Goal: Task Accomplishment & Management: Manage account settings

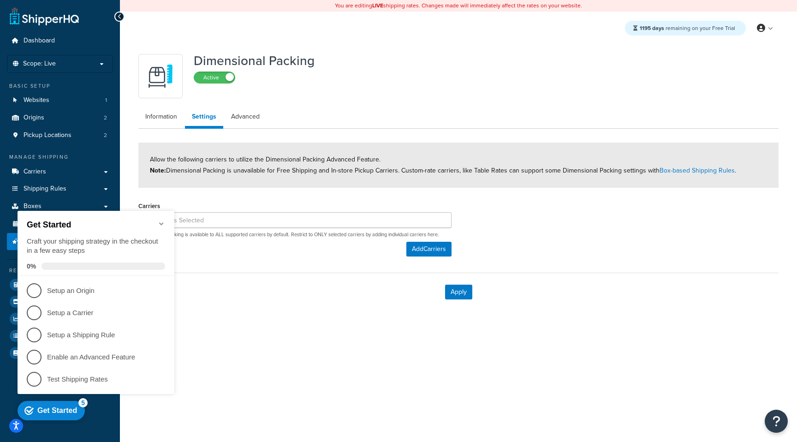
click at [164, 221] on icon "Minimize checklist" at bounding box center [161, 223] width 7 height 7
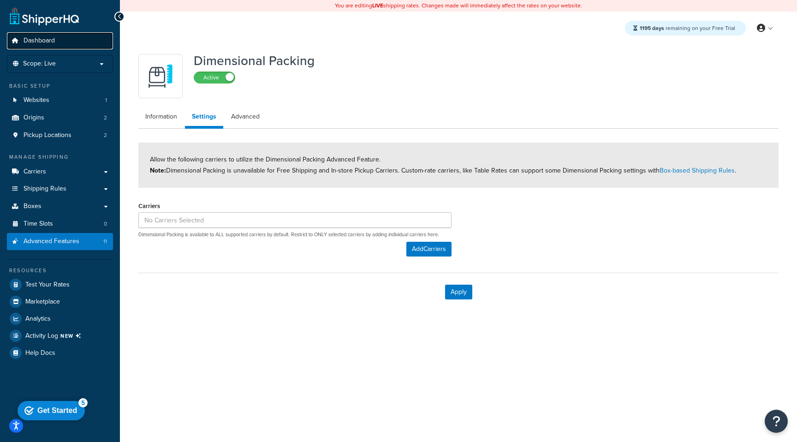
click at [27, 37] on span "Dashboard" at bounding box center [39, 41] width 31 height 8
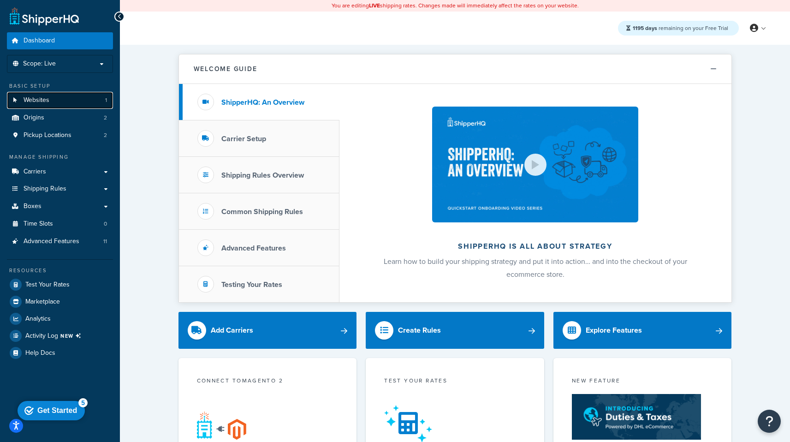
click at [31, 96] on span "Websites" at bounding box center [37, 100] width 26 height 8
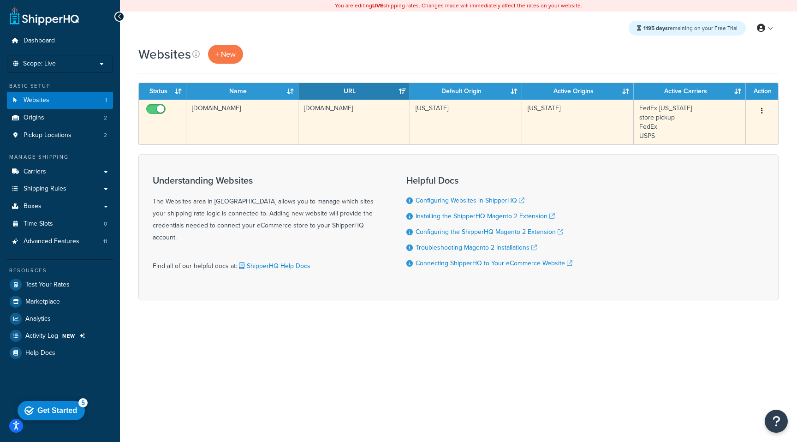
click at [161, 107] on input "checkbox" at bounding box center [156, 112] width 25 height 12
checkbox input "false"
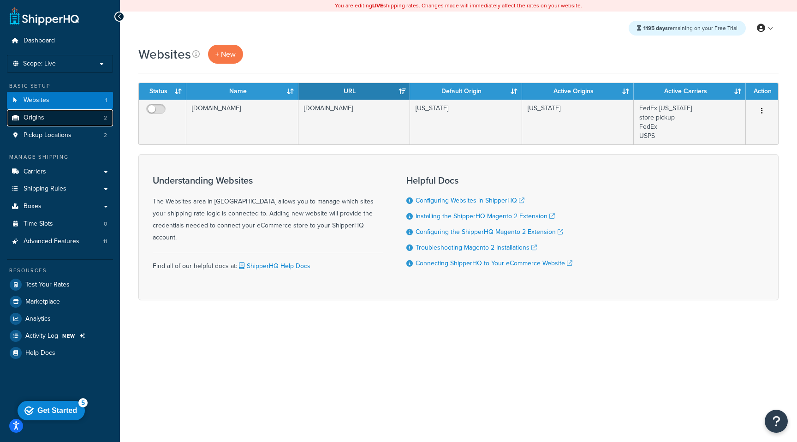
click at [45, 116] on link "Origins 2" at bounding box center [60, 117] width 106 height 17
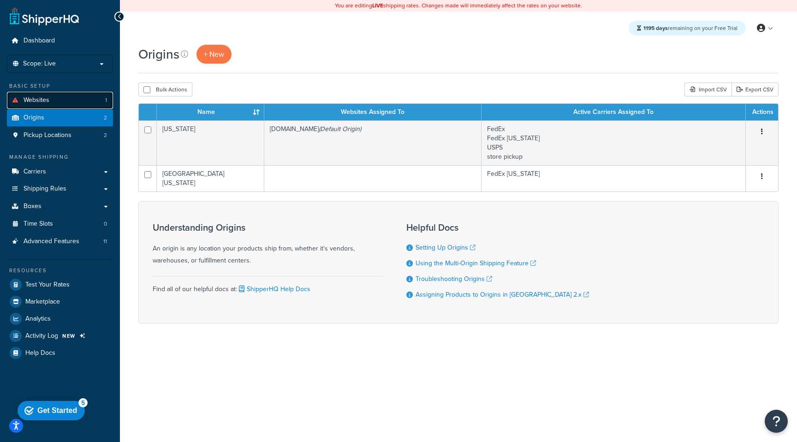
click at [65, 100] on link "Websites 1" at bounding box center [60, 100] width 106 height 17
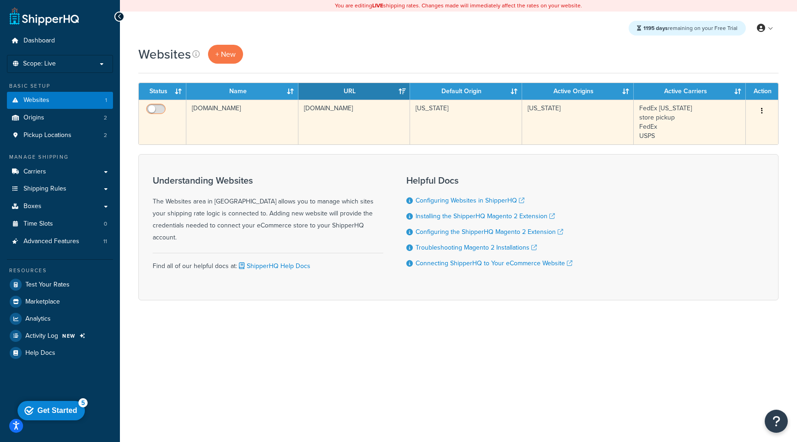
click at [149, 110] on input "checkbox" at bounding box center [156, 112] width 25 height 12
checkbox input "true"
click at [233, 114] on td "[DOMAIN_NAME]" at bounding box center [242, 122] width 112 height 45
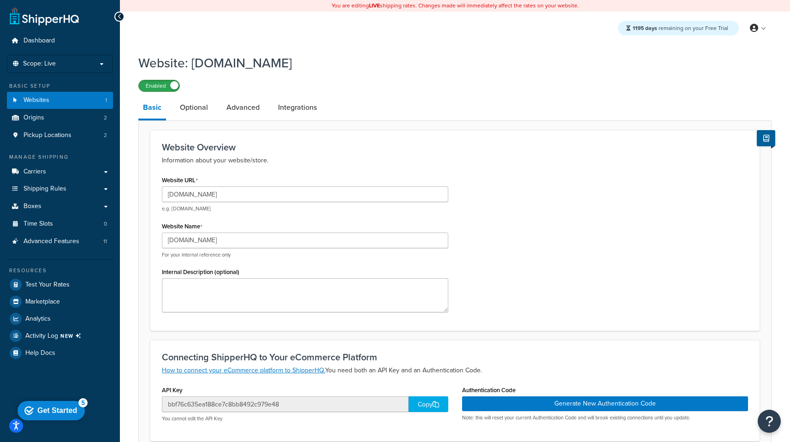
click at [170, 91] on label "Enabled" at bounding box center [159, 85] width 41 height 11
click at [334, 97] on div "Website: [DOMAIN_NAME] Disabled Basic Optional Advanced Integrations Website Ov…" at bounding box center [454, 320] width 633 height 542
click at [50, 163] on link "Carriers" at bounding box center [60, 171] width 106 height 17
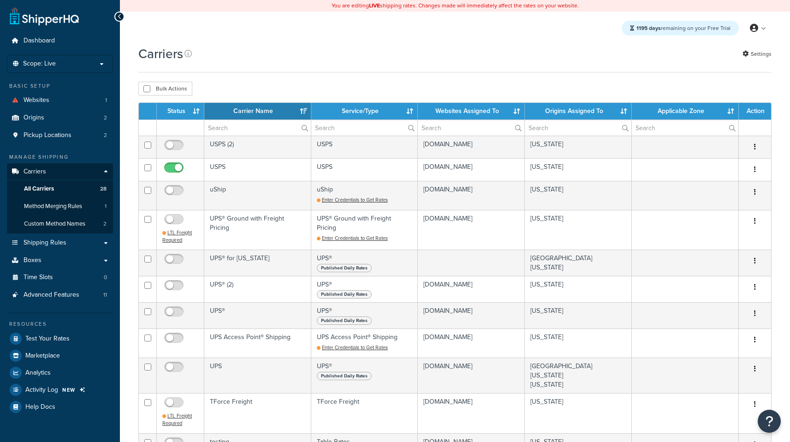
select select "15"
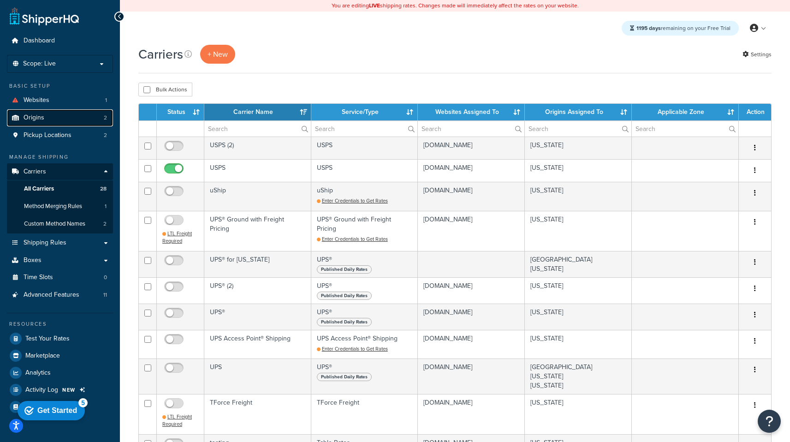
click at [53, 122] on link "Origins 2" at bounding box center [60, 117] width 106 height 17
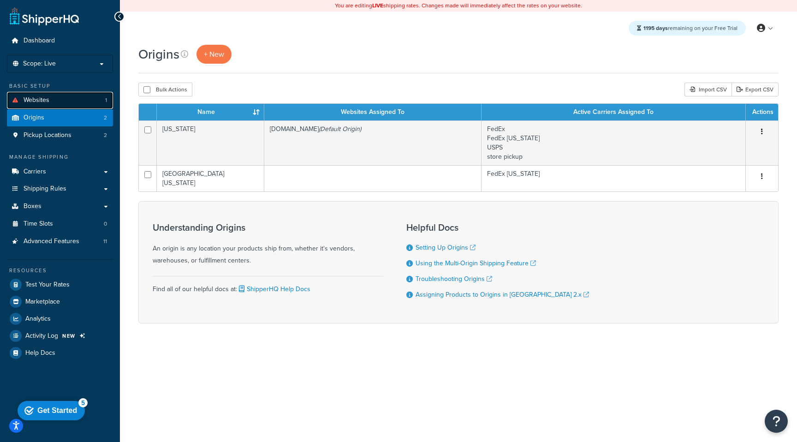
click at [47, 107] on link "Websites 1" at bounding box center [60, 100] width 106 height 17
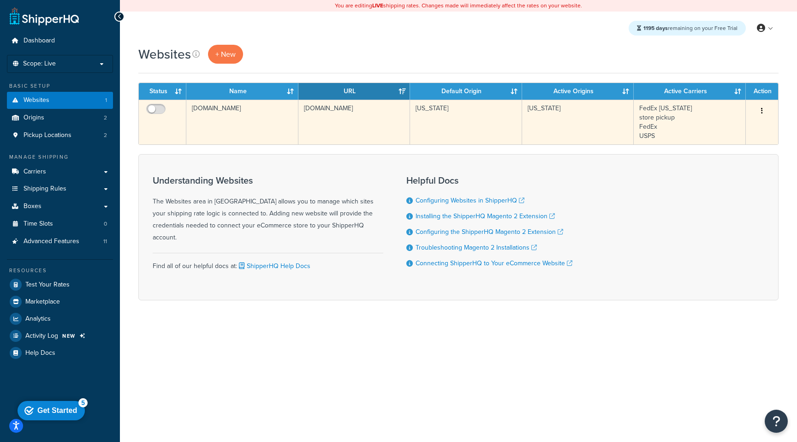
click at [245, 116] on td "[DOMAIN_NAME]" at bounding box center [242, 122] width 112 height 45
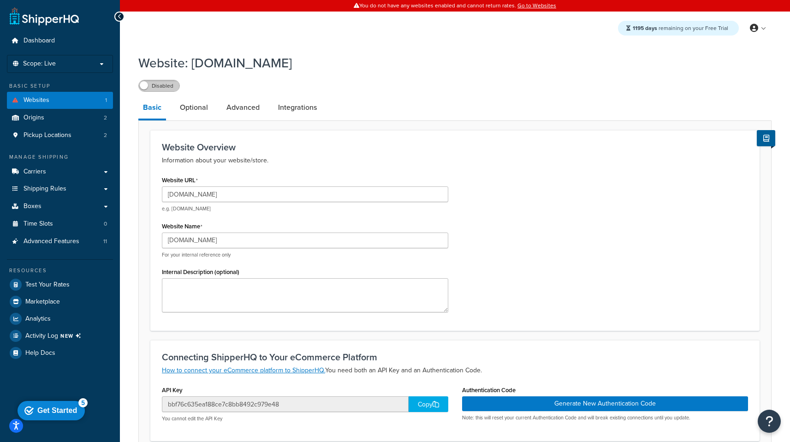
click at [168, 86] on label "Disabled" at bounding box center [159, 85] width 41 height 11
click at [37, 170] on span "Carriers" at bounding box center [35, 172] width 23 height 8
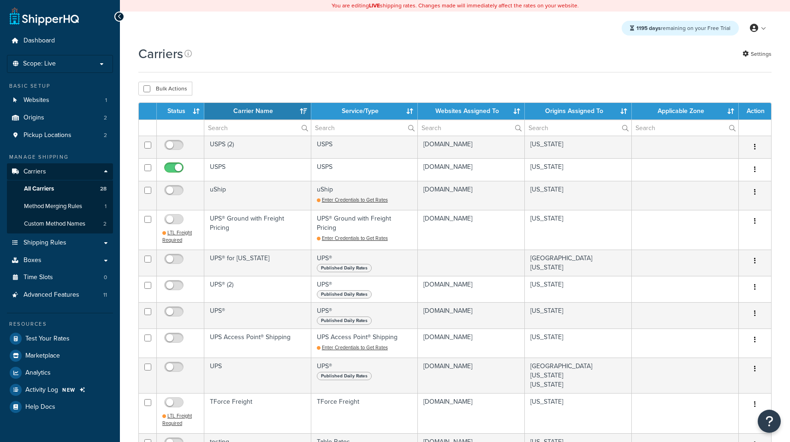
select select "15"
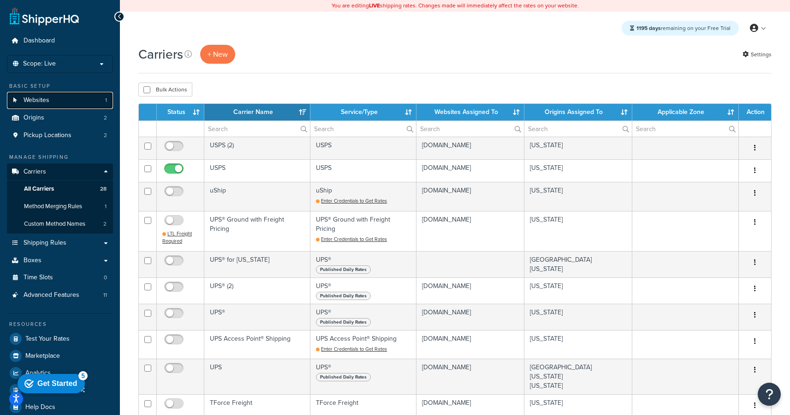
click at [36, 96] on span "Websites" at bounding box center [37, 100] width 26 height 8
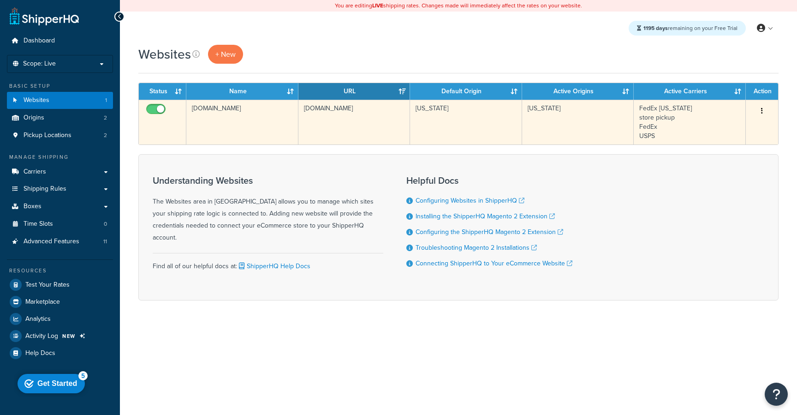
click at [162, 108] on input "checkbox" at bounding box center [156, 112] width 25 height 12
click at [159, 108] on input "checkbox" at bounding box center [156, 112] width 25 height 12
click at [159, 107] on input "checkbox" at bounding box center [156, 112] width 25 height 12
checkbox input "false"
click at [215, 118] on td "[DOMAIN_NAME]" at bounding box center [242, 122] width 112 height 45
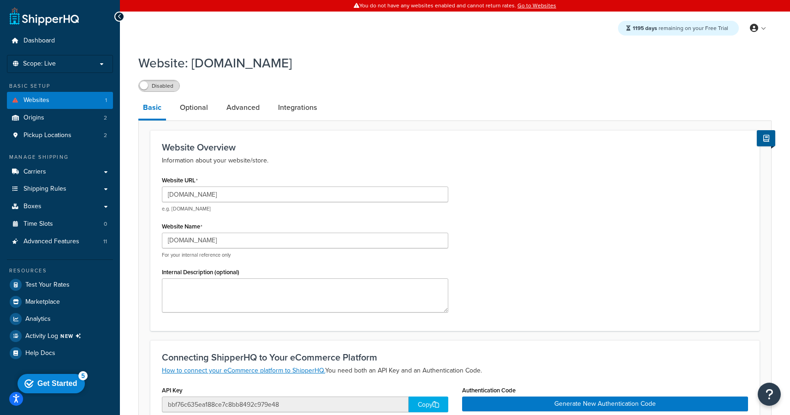
click at [148, 87] on span at bounding box center [144, 85] width 8 height 8
click at [92, 99] on link "Websites 1" at bounding box center [60, 100] width 106 height 17
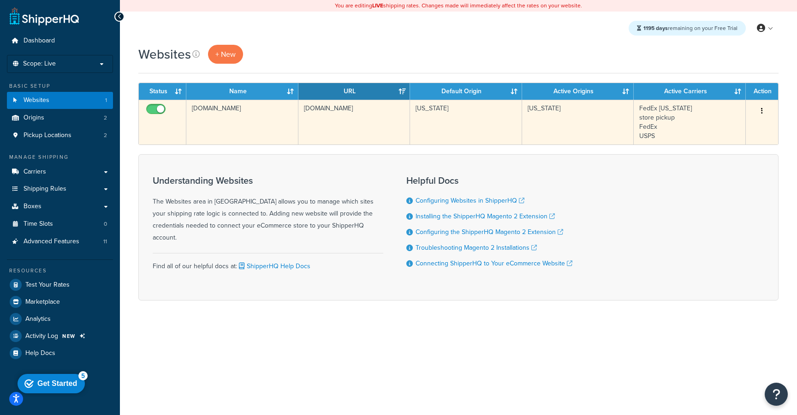
click at [226, 111] on td "[DOMAIN_NAME]" at bounding box center [242, 122] width 112 height 45
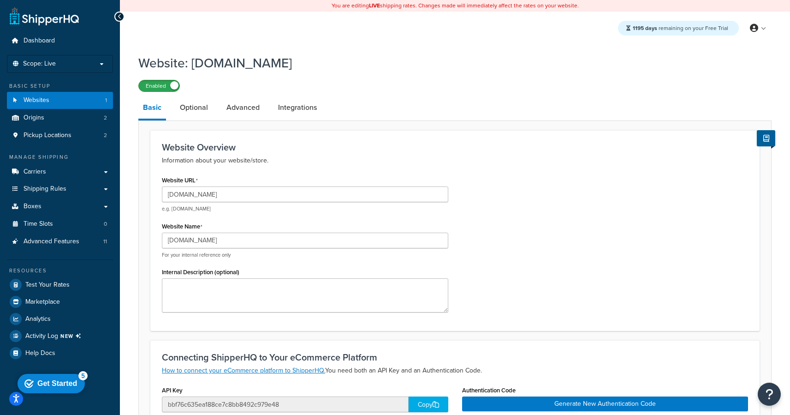
click at [162, 86] on label "Enabled" at bounding box center [159, 85] width 41 height 11
click at [54, 101] on link "Websites 1" at bounding box center [60, 100] width 106 height 17
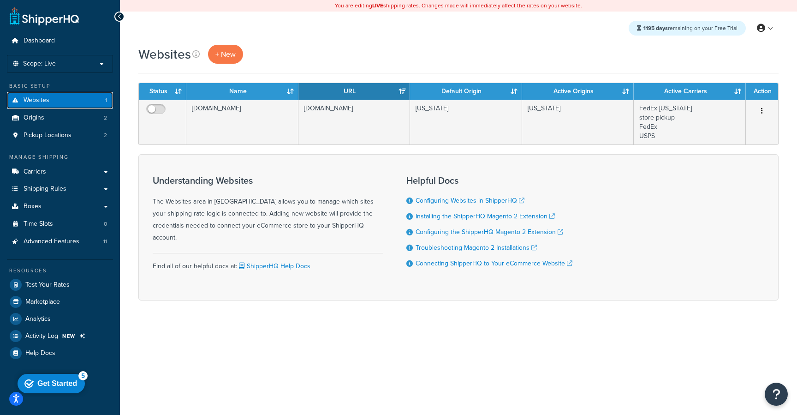
click at [81, 92] on link "Websites 1" at bounding box center [60, 100] width 106 height 17
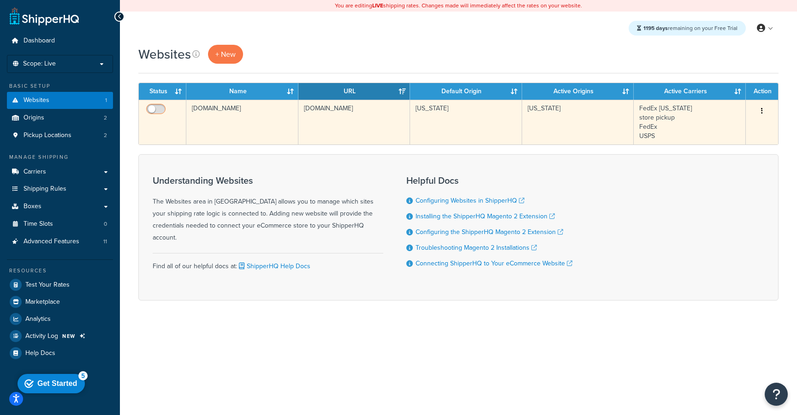
click at [165, 108] on input "checkbox" at bounding box center [156, 112] width 25 height 12
checkbox input "true"
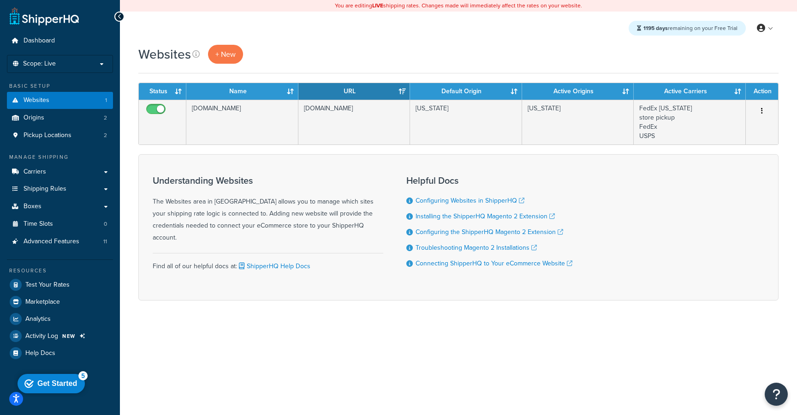
click at [275, 51] on div "Websites + New" at bounding box center [458, 54] width 640 height 19
click at [91, 113] on link "Origins 2" at bounding box center [60, 117] width 106 height 17
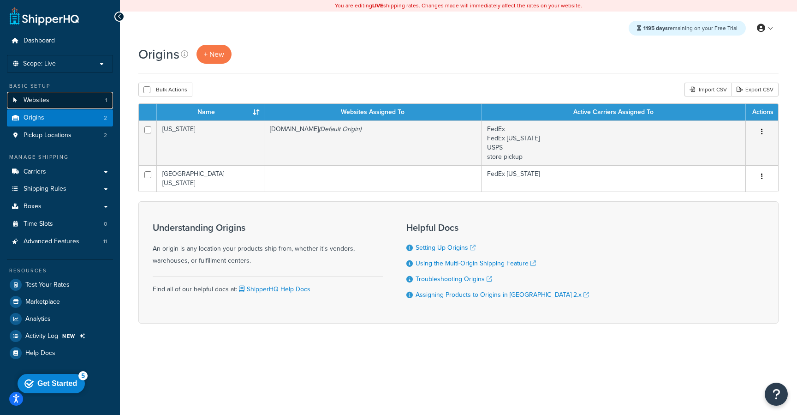
click at [68, 98] on link "Websites 1" at bounding box center [60, 100] width 106 height 17
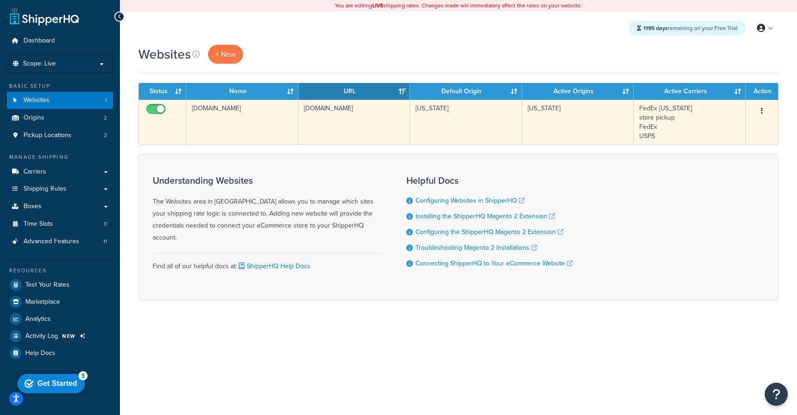
click at [233, 129] on td "[DOMAIN_NAME]" at bounding box center [242, 122] width 112 height 45
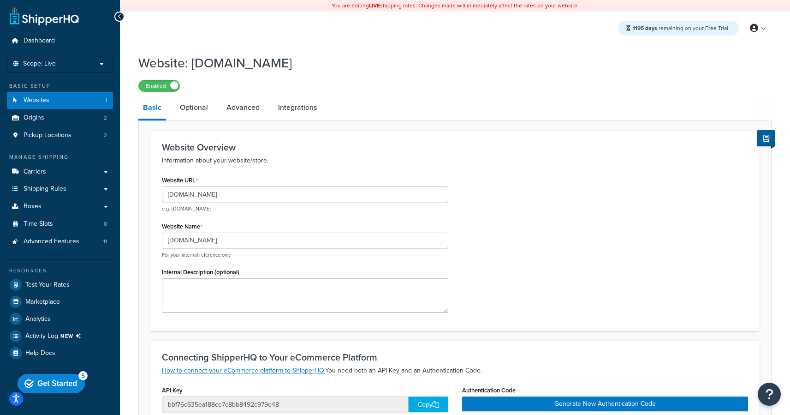
click at [295, 145] on h3 "Website Overview" at bounding box center [455, 147] width 586 height 10
click at [194, 110] on link "Optional" at bounding box center [193, 107] width 37 height 22
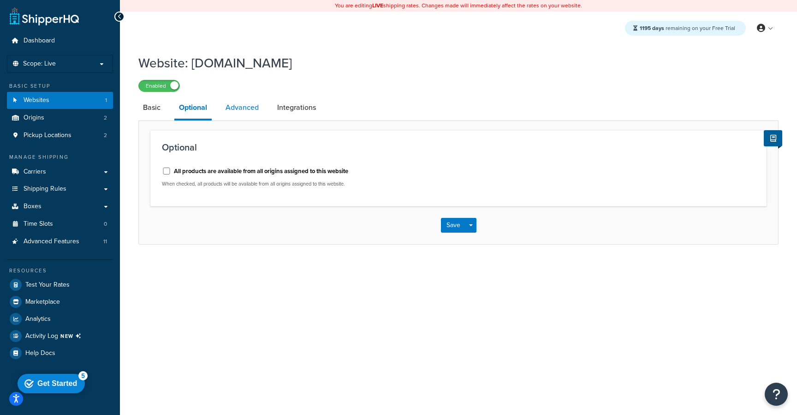
click at [251, 112] on link "Advanced" at bounding box center [242, 107] width 42 height 22
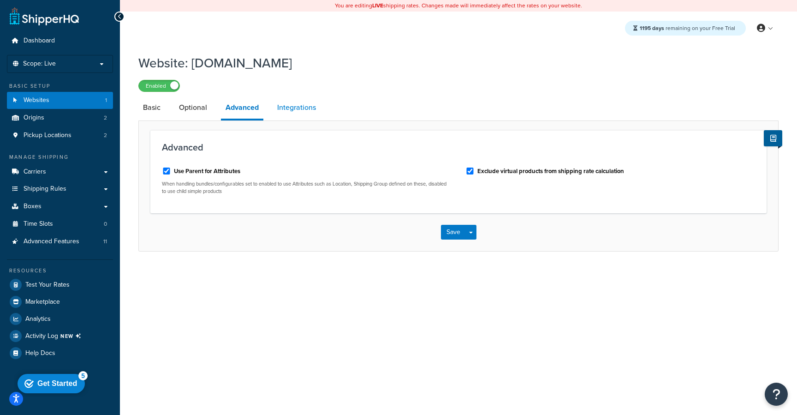
click at [296, 115] on link "Integrations" at bounding box center [297, 107] width 48 height 22
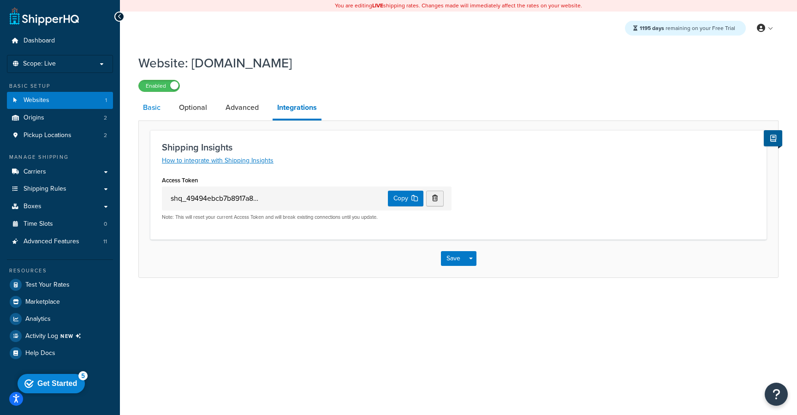
click at [156, 113] on link "Basic" at bounding box center [151, 107] width 27 height 22
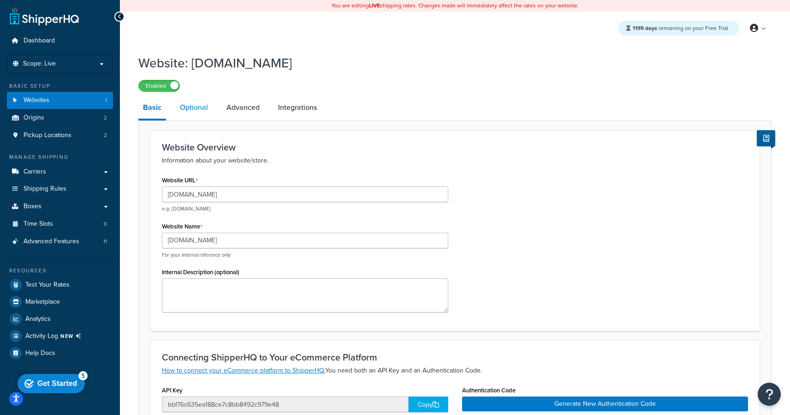
click at [194, 113] on link "Optional" at bounding box center [193, 107] width 37 height 22
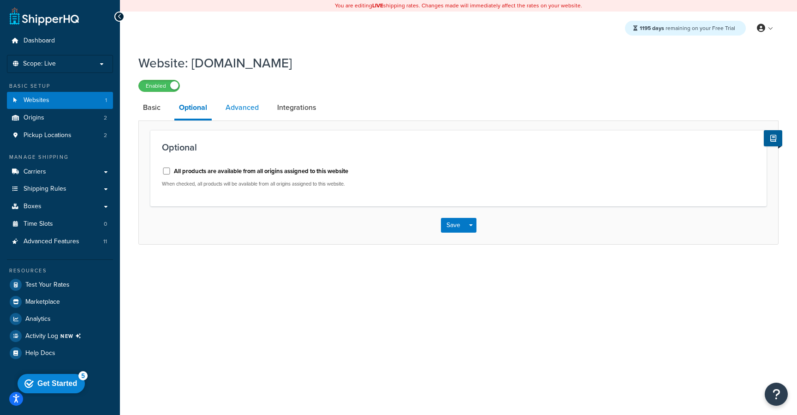
click at [229, 112] on link "Advanced" at bounding box center [242, 107] width 42 height 22
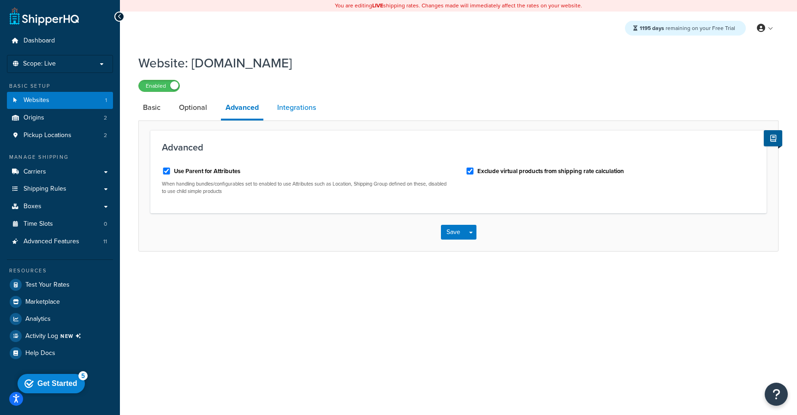
click at [302, 104] on link "Integrations" at bounding box center [297, 107] width 48 height 22
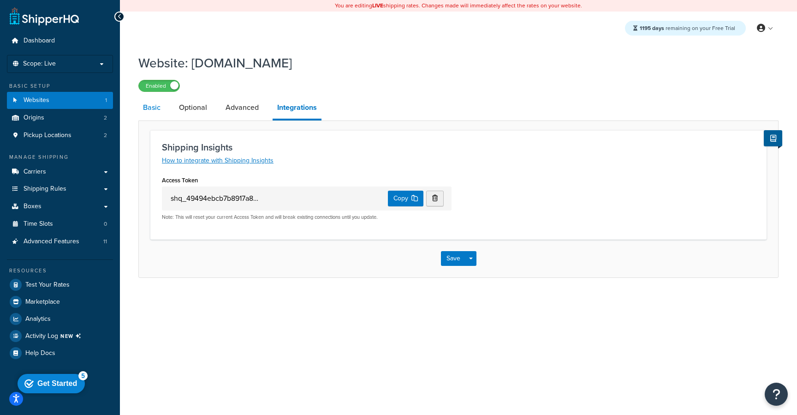
click at [154, 106] on link "Basic" at bounding box center [151, 107] width 27 height 22
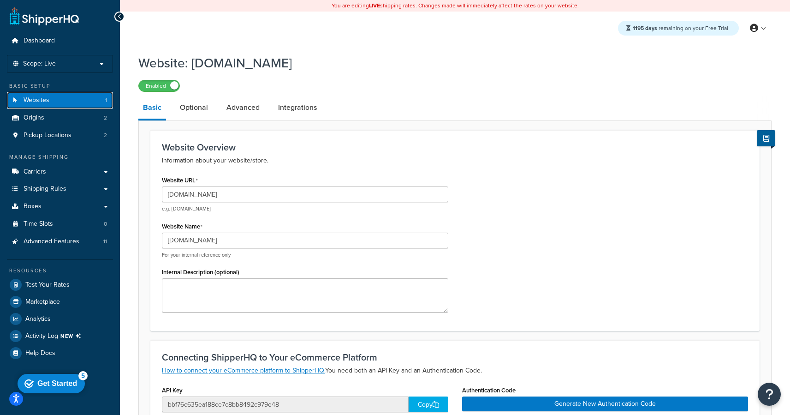
click at [39, 101] on span "Websites" at bounding box center [37, 100] width 26 height 8
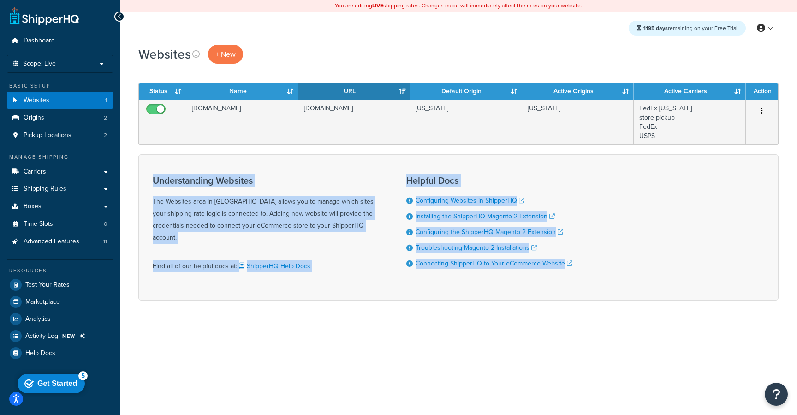
drag, startPoint x: 586, startPoint y: 260, endPoint x: 384, endPoint y: 156, distance: 227.0
click at [384, 156] on div "Understanding Websites The Websites area in ShipperHQ allows you to manage whic…" at bounding box center [458, 227] width 640 height 146
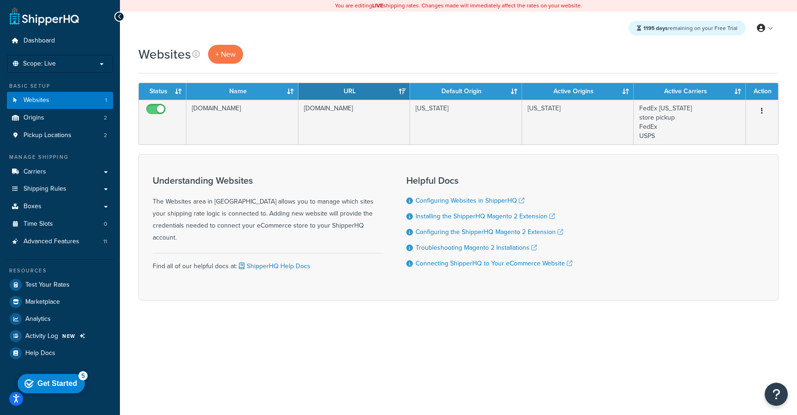
click at [364, 171] on div "Understanding Websites The Websites area in ShipperHQ allows you to manage whic…" at bounding box center [268, 227] width 231 height 118
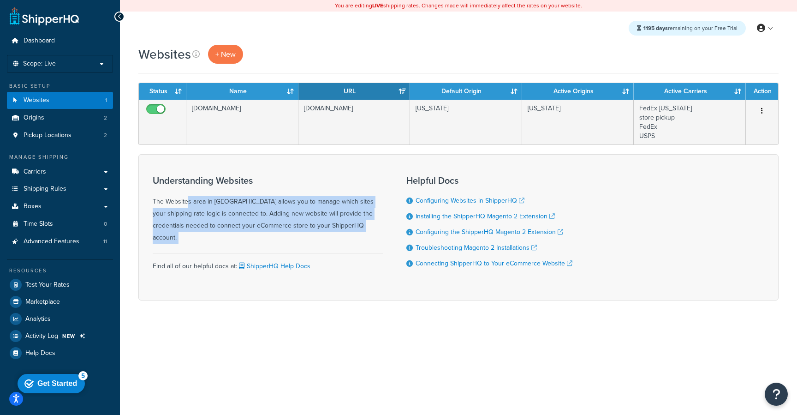
drag, startPoint x: 153, startPoint y: 203, endPoint x: 362, endPoint y: 237, distance: 211.4
click at [362, 237] on div "Understanding Websites The Websites area in ShipperHQ allows you to manage whic…" at bounding box center [268, 227] width 231 height 118
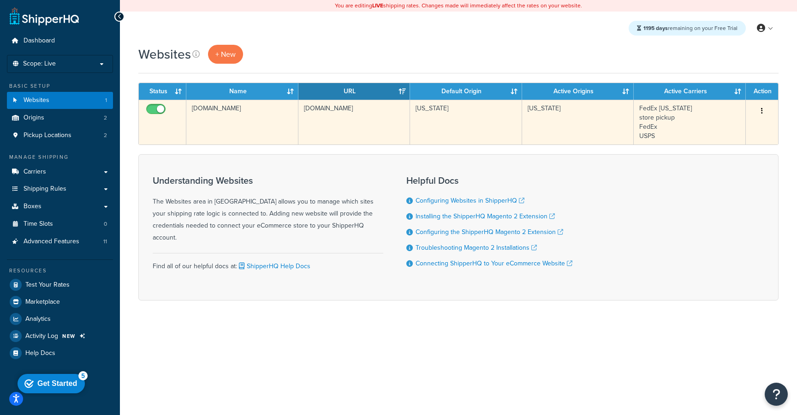
click at [160, 108] on input "checkbox" at bounding box center [156, 112] width 25 height 12
checkbox input "false"
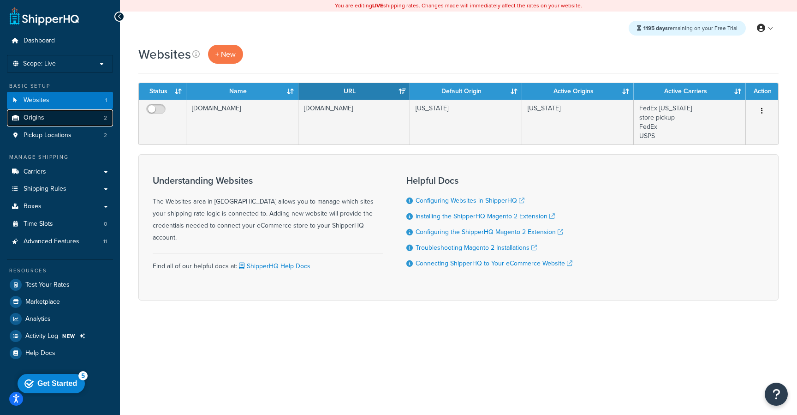
click at [84, 122] on link "Origins 2" at bounding box center [60, 117] width 106 height 17
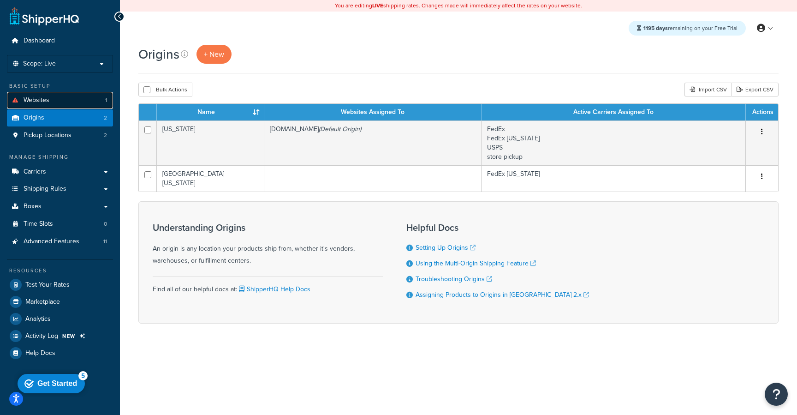
click at [58, 106] on link "Websites 1" at bounding box center [60, 100] width 106 height 17
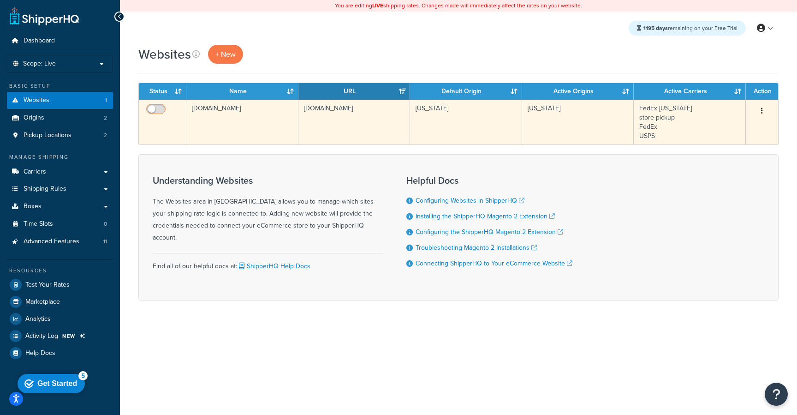
click at [163, 106] on input "checkbox" at bounding box center [156, 112] width 25 height 12
checkbox input "true"
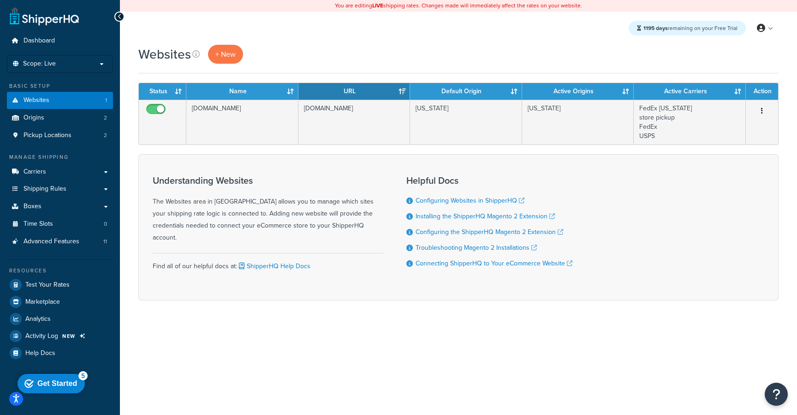
click at [199, 165] on div "Understanding Websites The Websites area in ShipperHQ allows you to manage whic…" at bounding box center [458, 227] width 640 height 146
click at [70, 44] on link "Dashboard" at bounding box center [60, 40] width 106 height 17
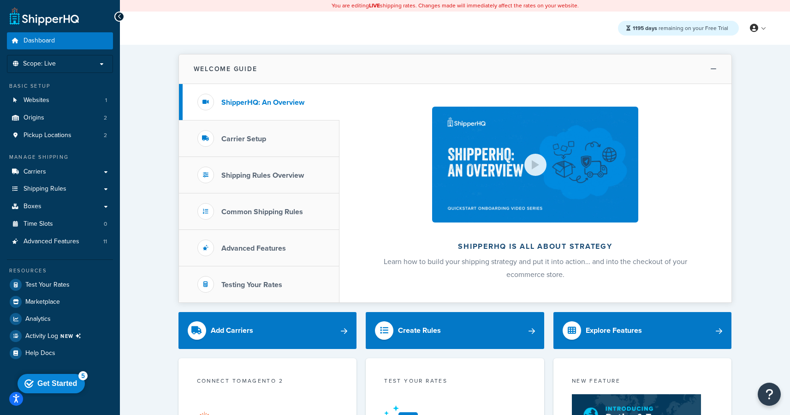
click at [598, 80] on button "Welcome Guide" at bounding box center [455, 69] width 553 height 30
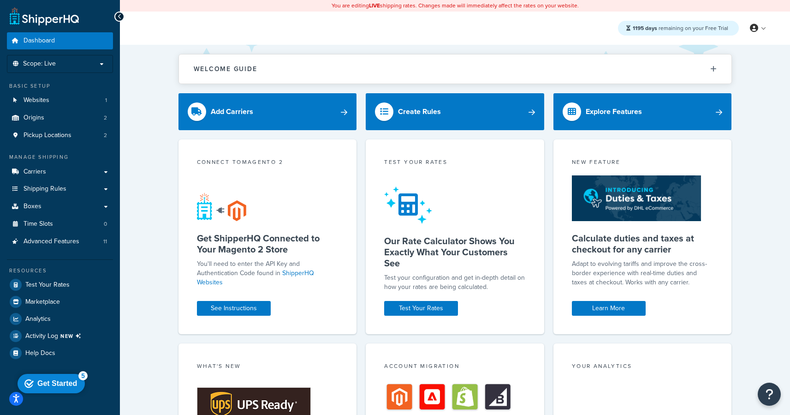
click at [562, 29] on div "1195 days remaining on your Free Trial My Profile Billing Global Settings Conta…" at bounding box center [455, 28] width 670 height 33
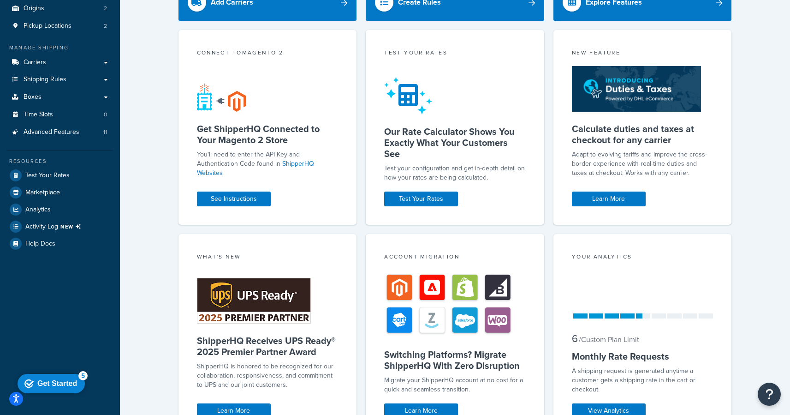
scroll to position [168, 0]
